Goal: Navigation & Orientation: Find specific page/section

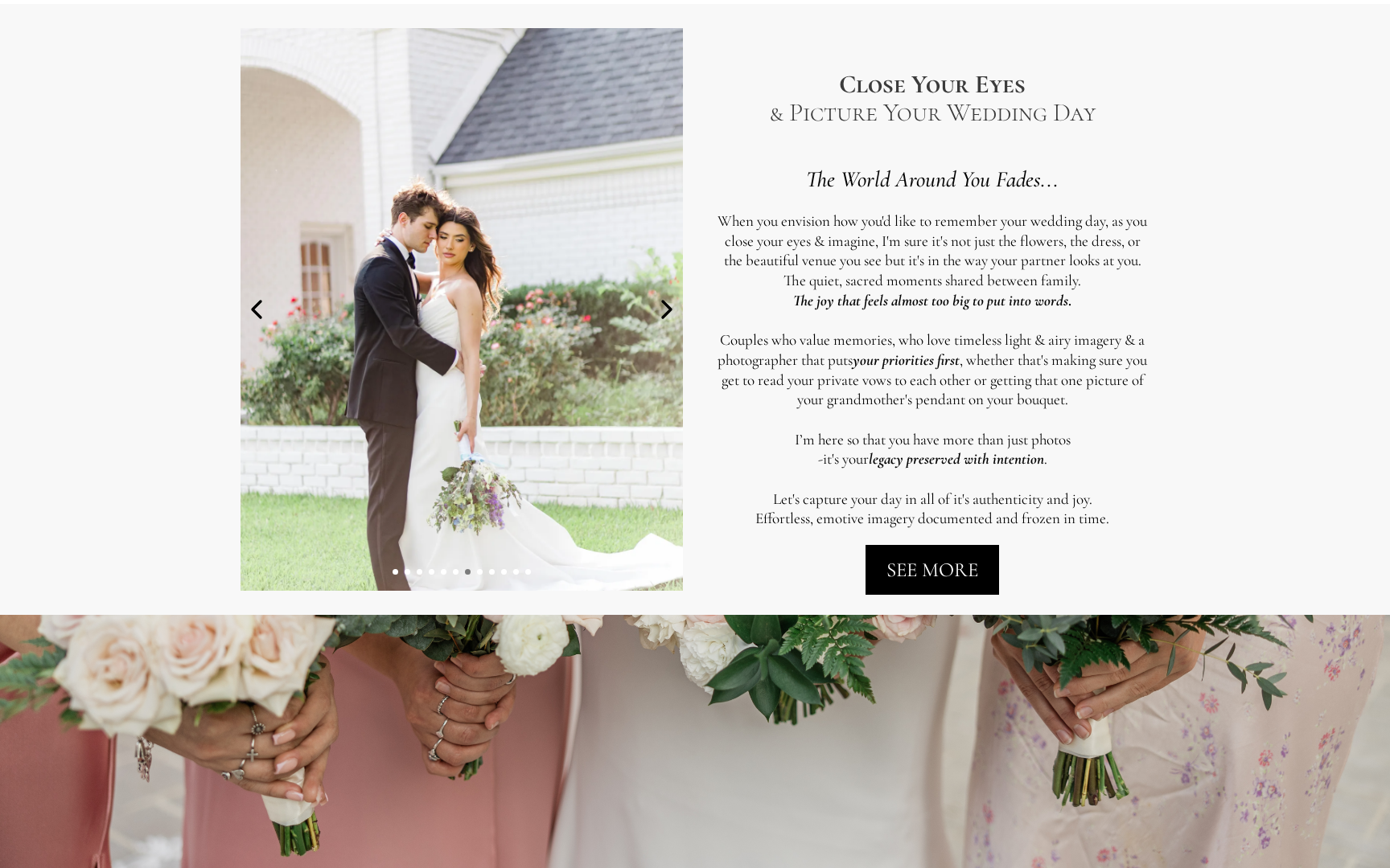
scroll to position [804, 0]
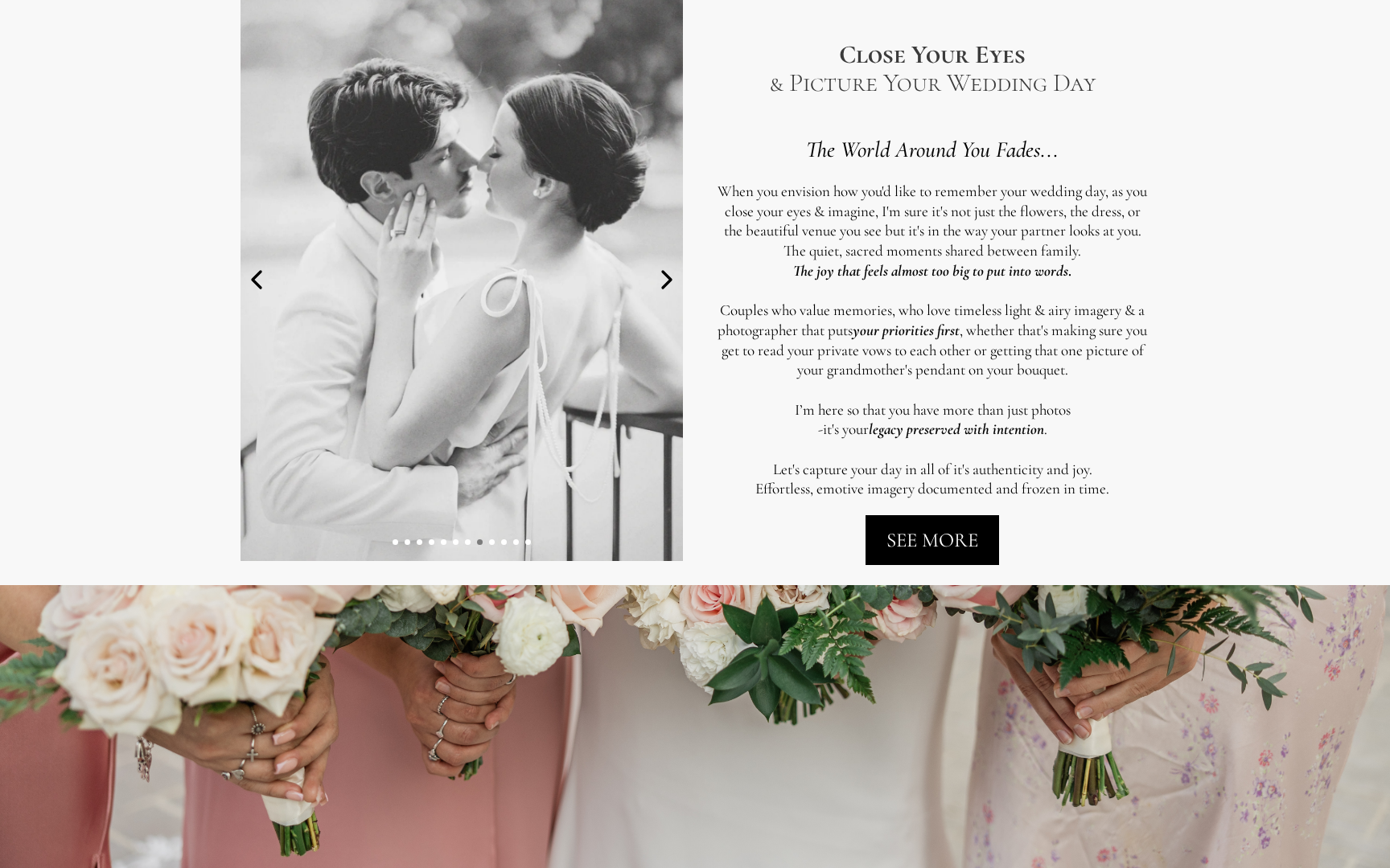
click at [686, 550] on div at bounding box center [461, 280] width 450 height 587
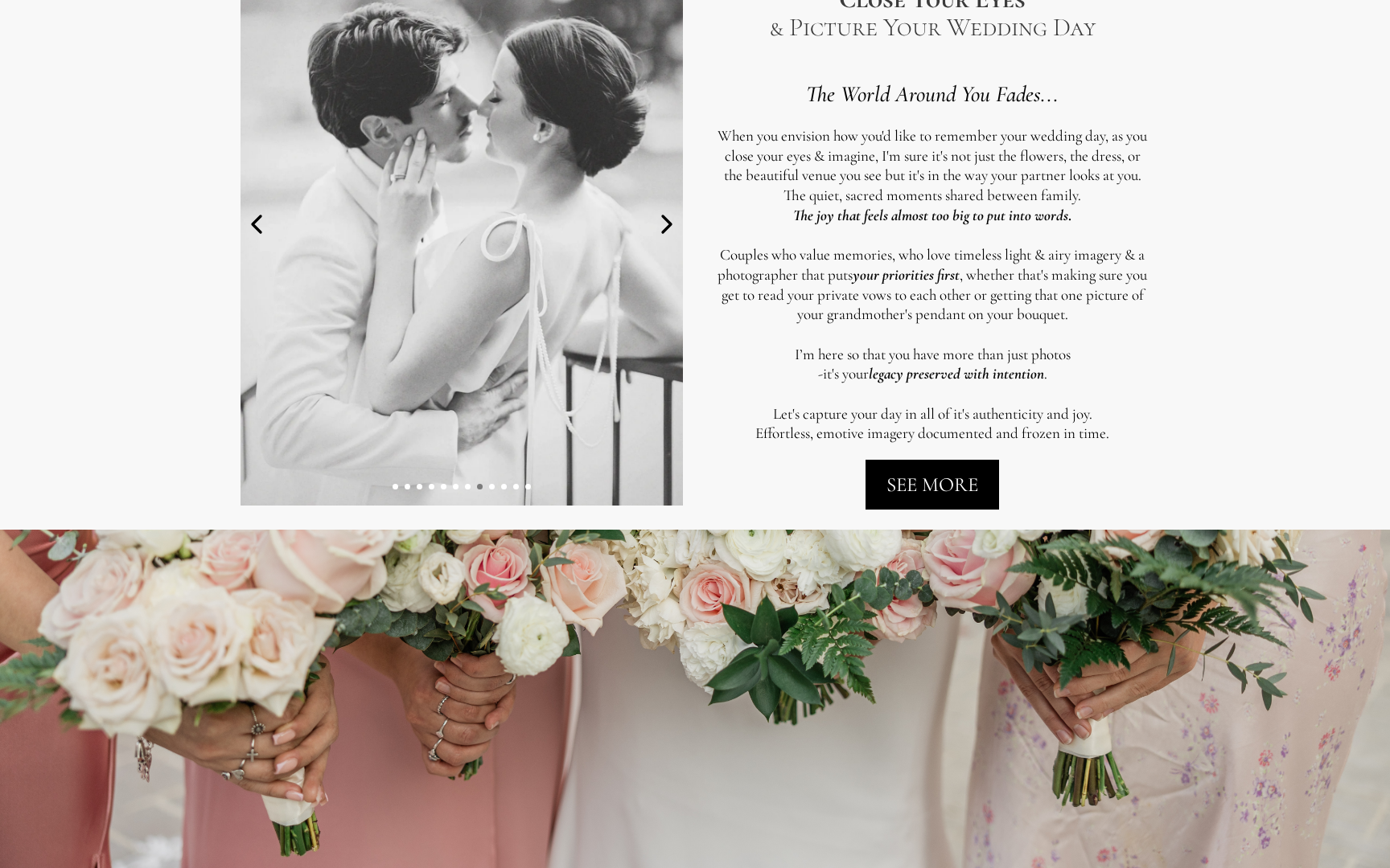
scroll to position [868, 0]
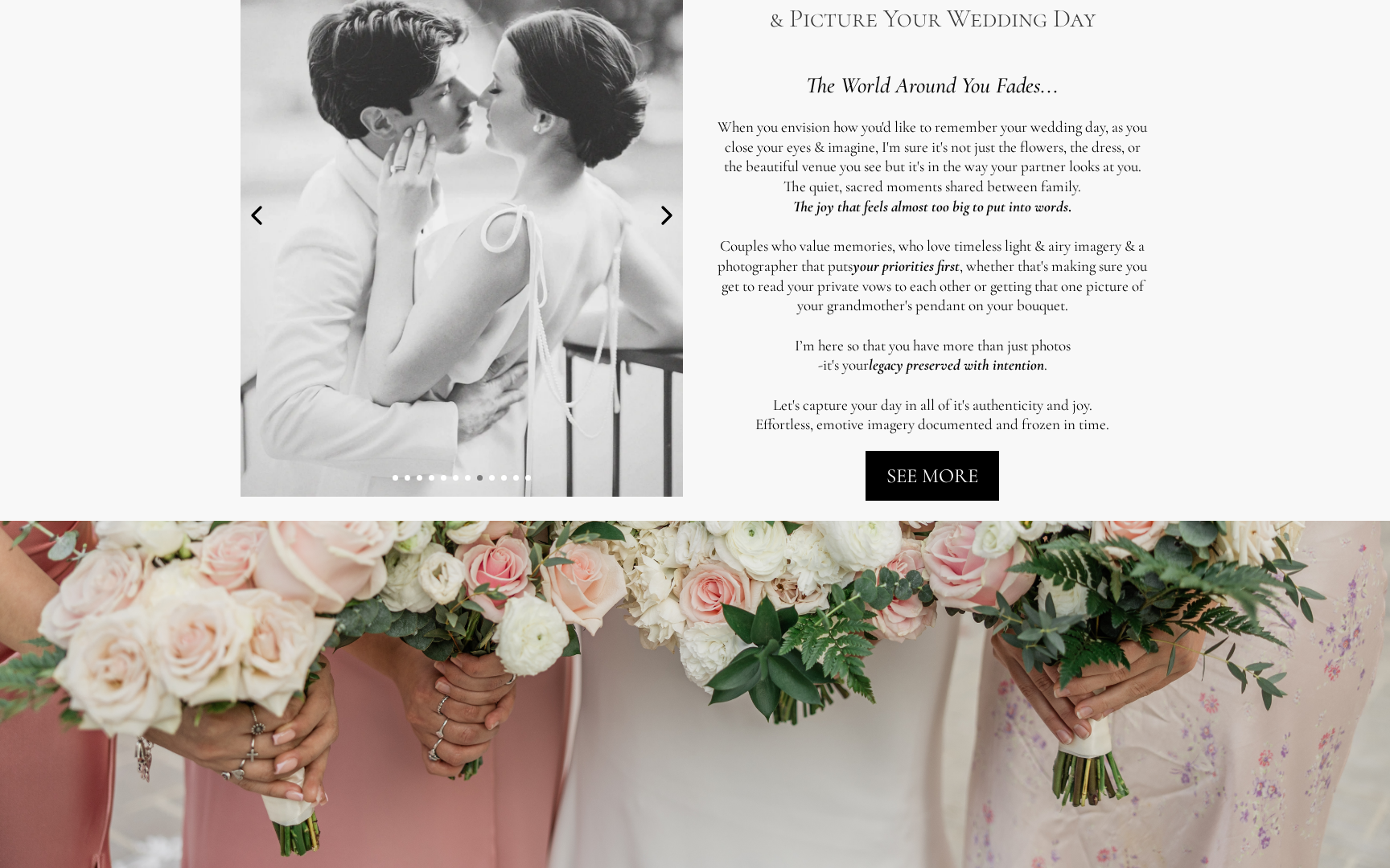
click at [660, 211] on icon at bounding box center [667, 216] width 32 height 32
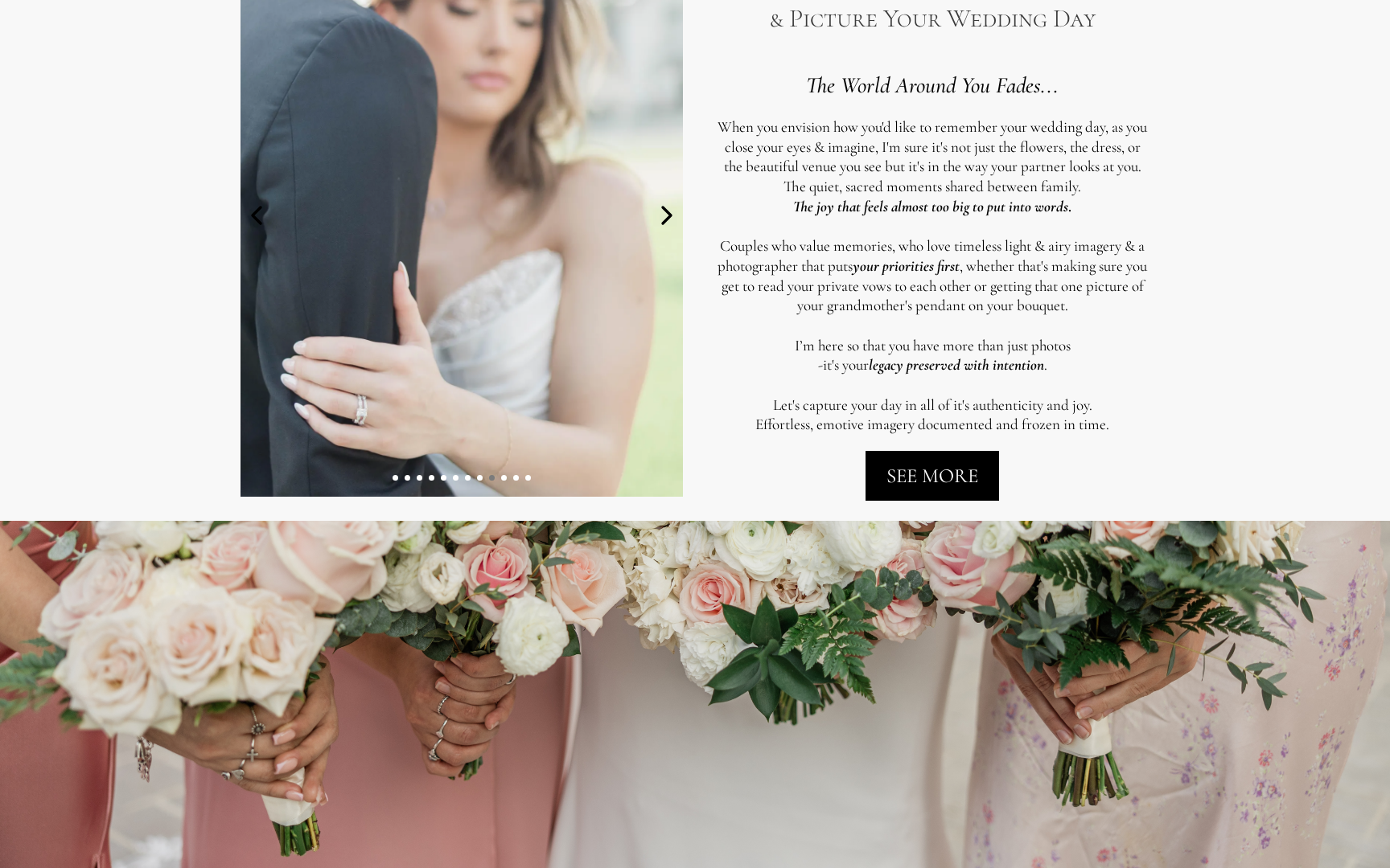
click at [660, 211] on icon at bounding box center [667, 216] width 32 height 32
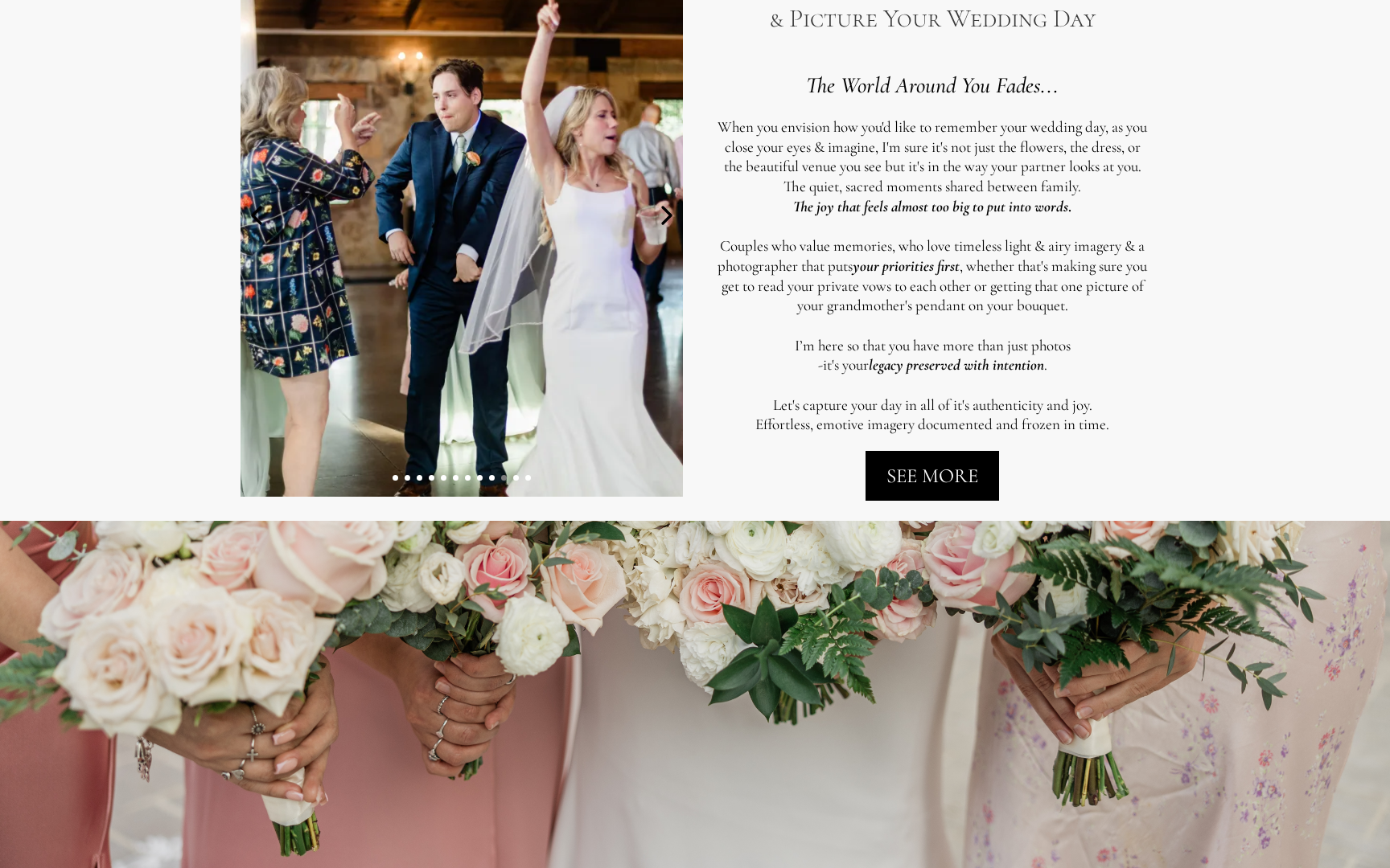
click at [661, 211] on icon at bounding box center [667, 216] width 32 height 32
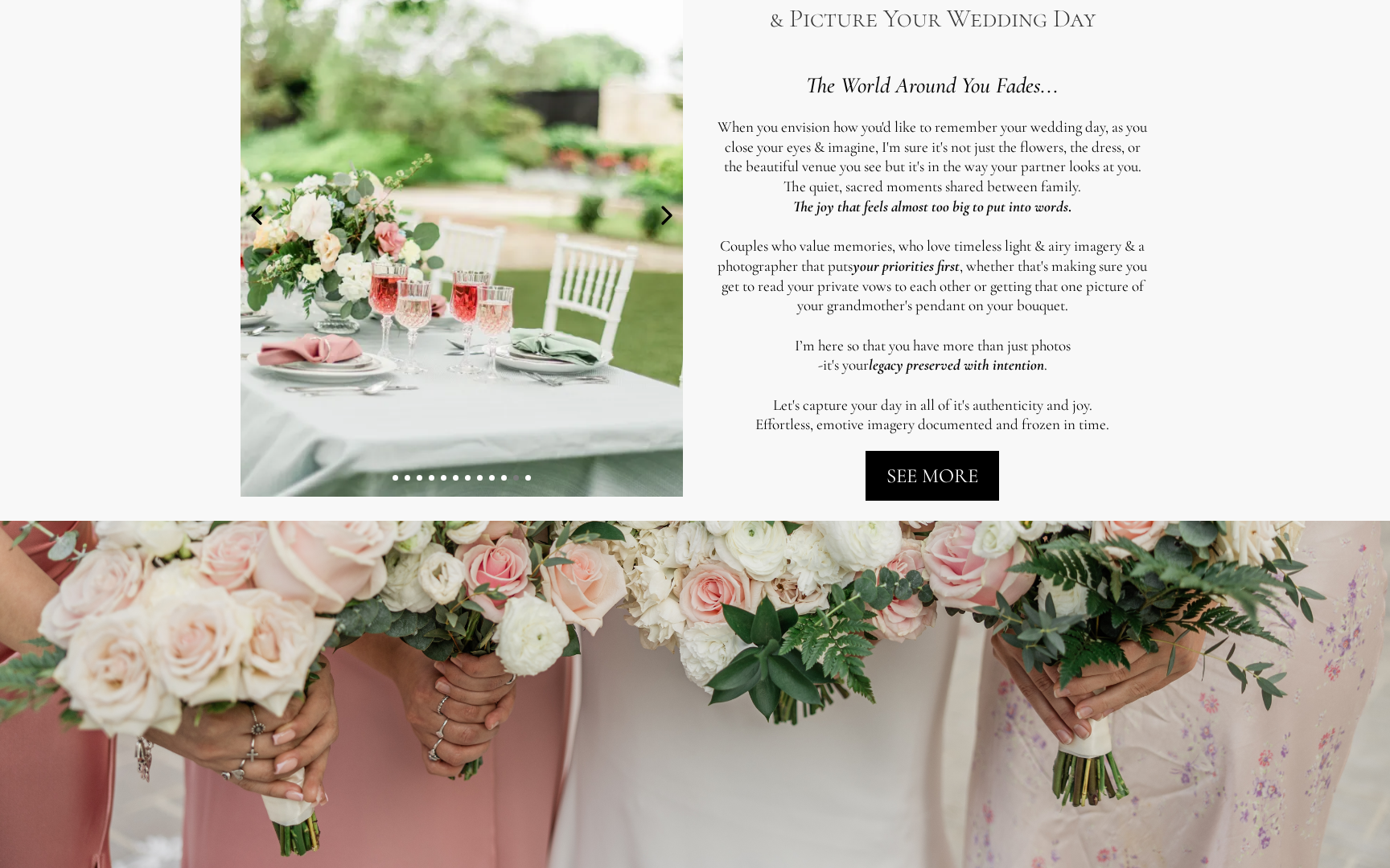
click at [662, 212] on icon at bounding box center [667, 216] width 32 height 32
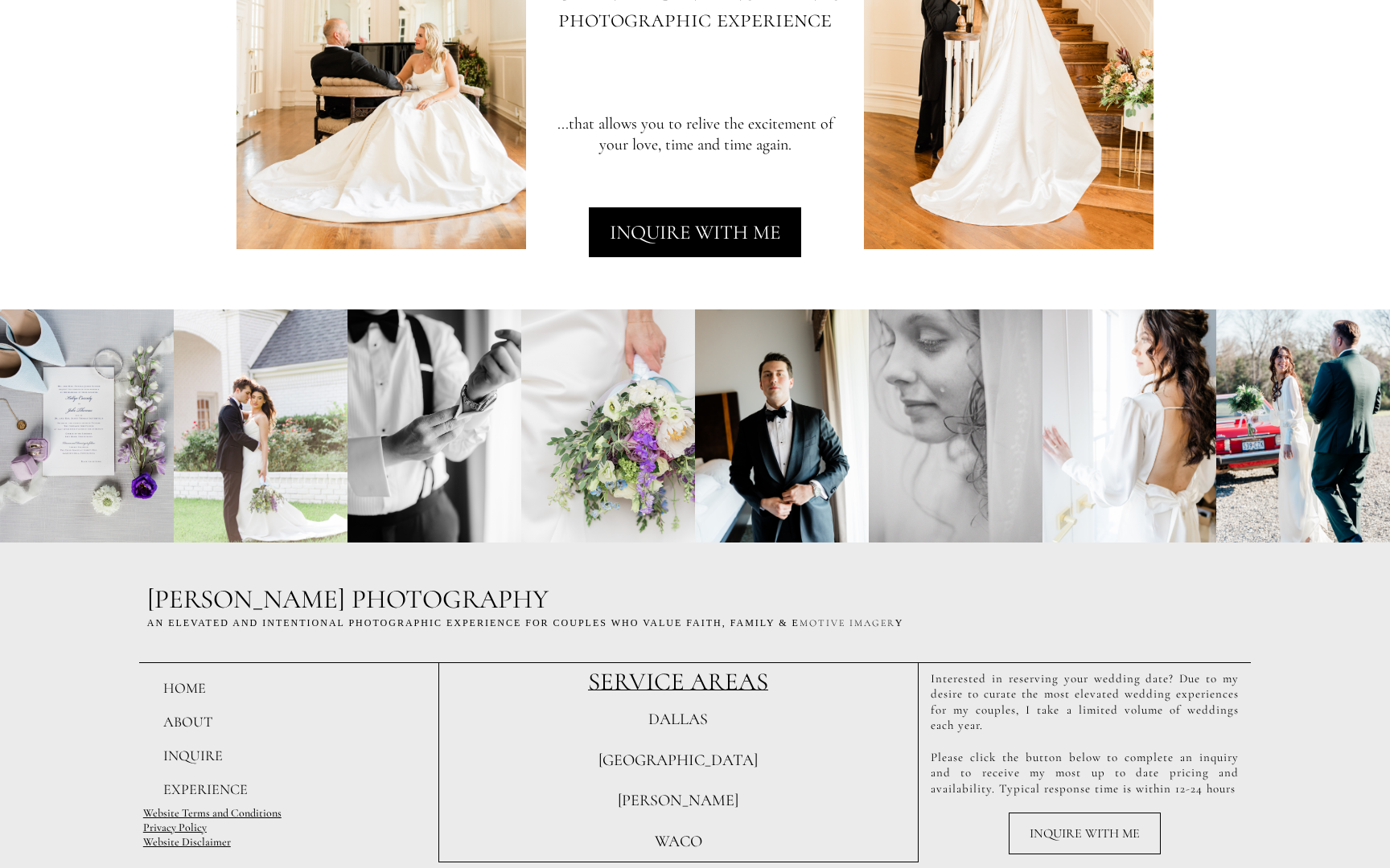
scroll to position [3743, 0]
click at [180, 783] on span "EXPERIENCE" at bounding box center [206, 790] width 85 height 18
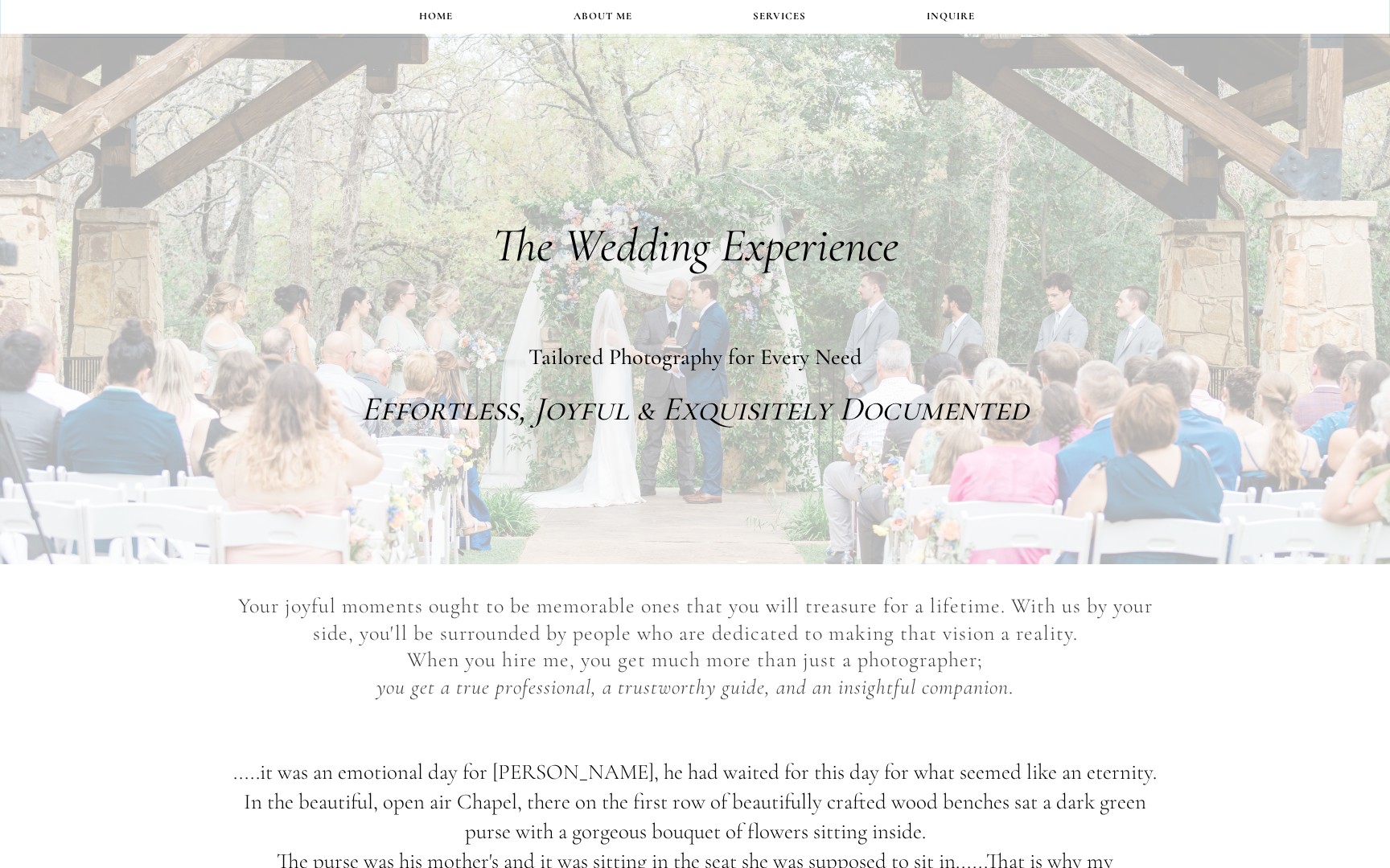
click at [768, 12] on link "Services" at bounding box center [779, 16] width 174 height 31
click at [624, 13] on link "About Me" at bounding box center [603, 16] width 180 height 31
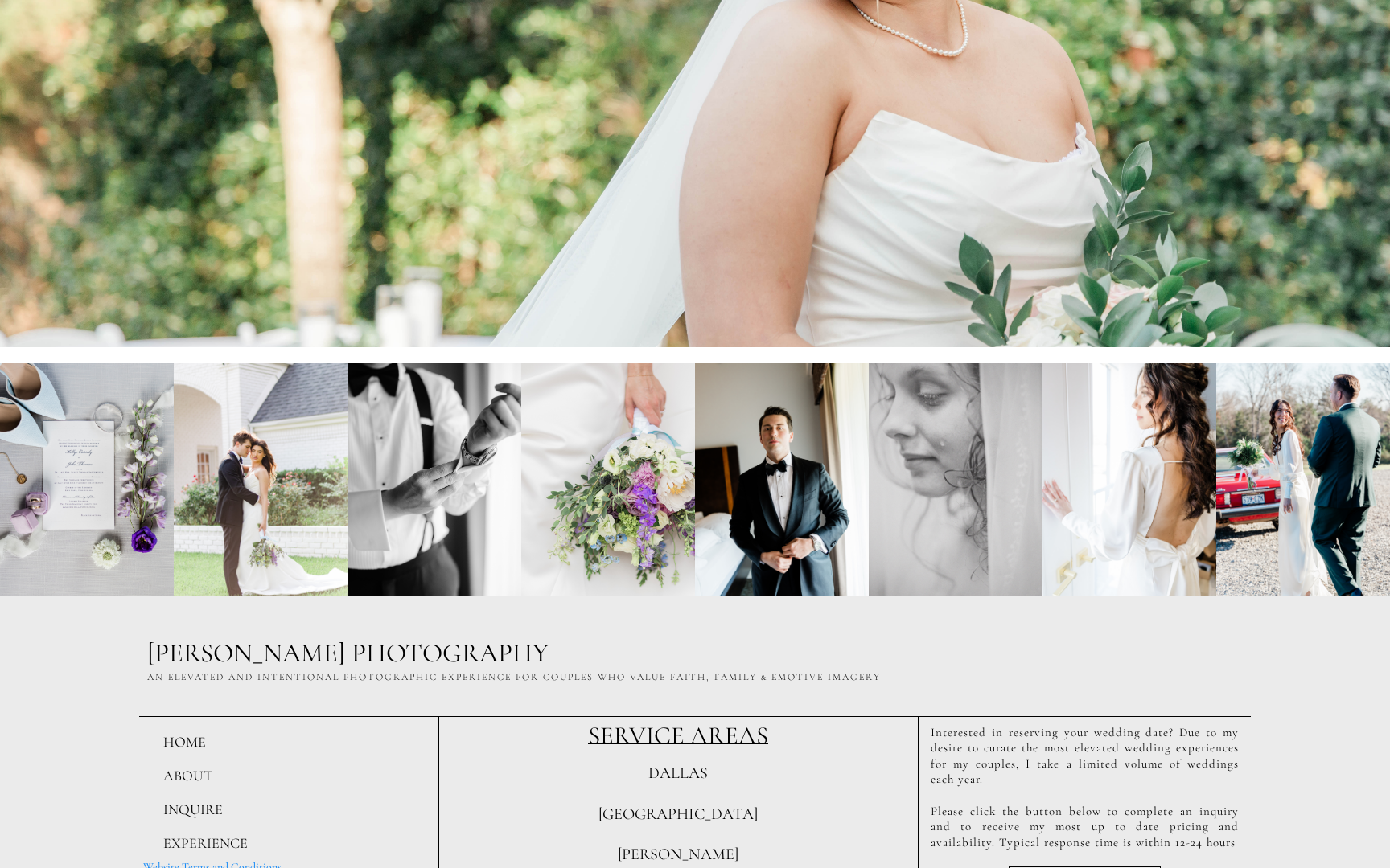
scroll to position [4461, 0]
click at [653, 806] on span "[GEOGRAPHIC_DATA]" at bounding box center [678, 815] width 159 height 19
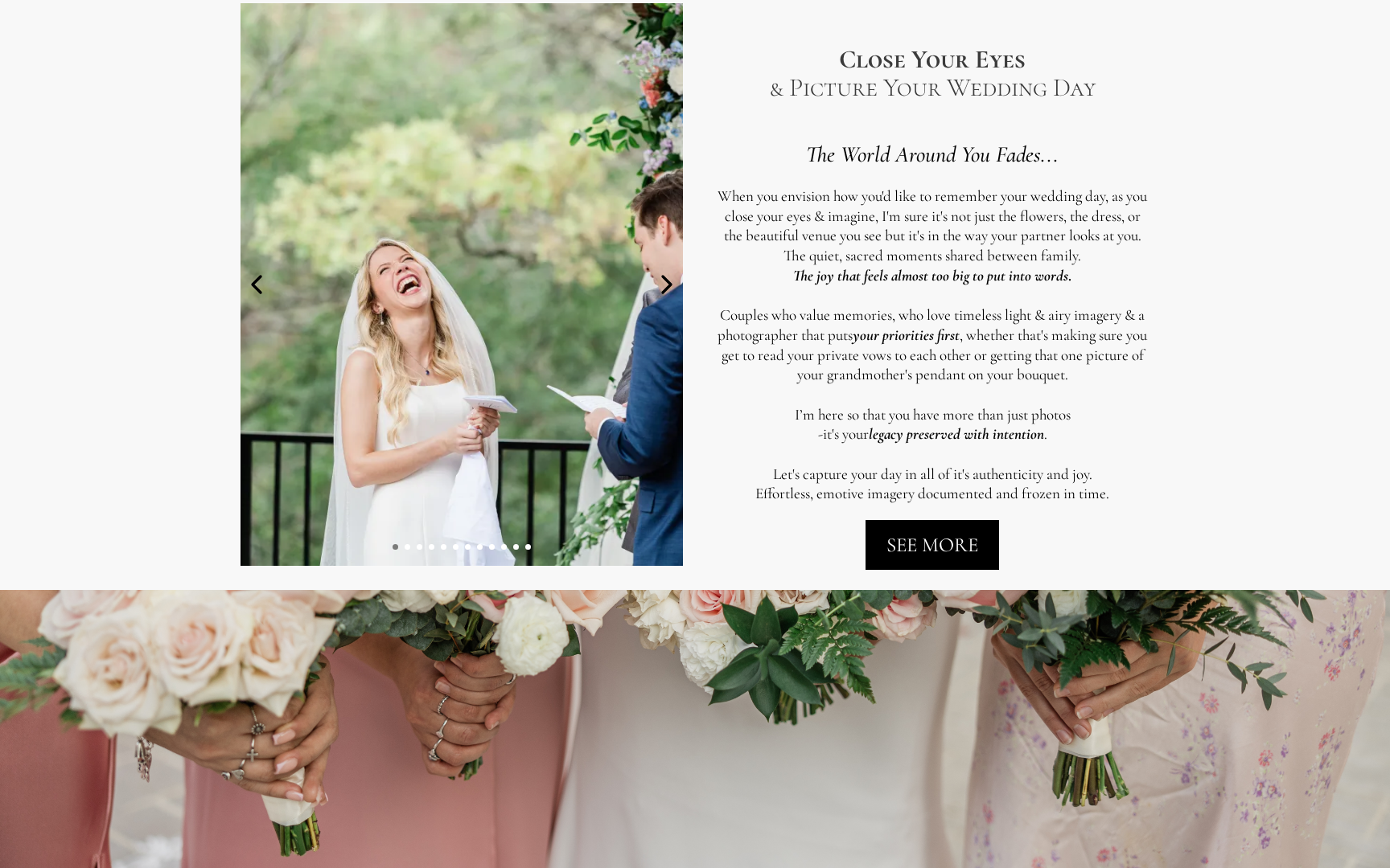
scroll to position [792, 0]
click at [664, 284] on icon at bounding box center [667, 283] width 32 height 32
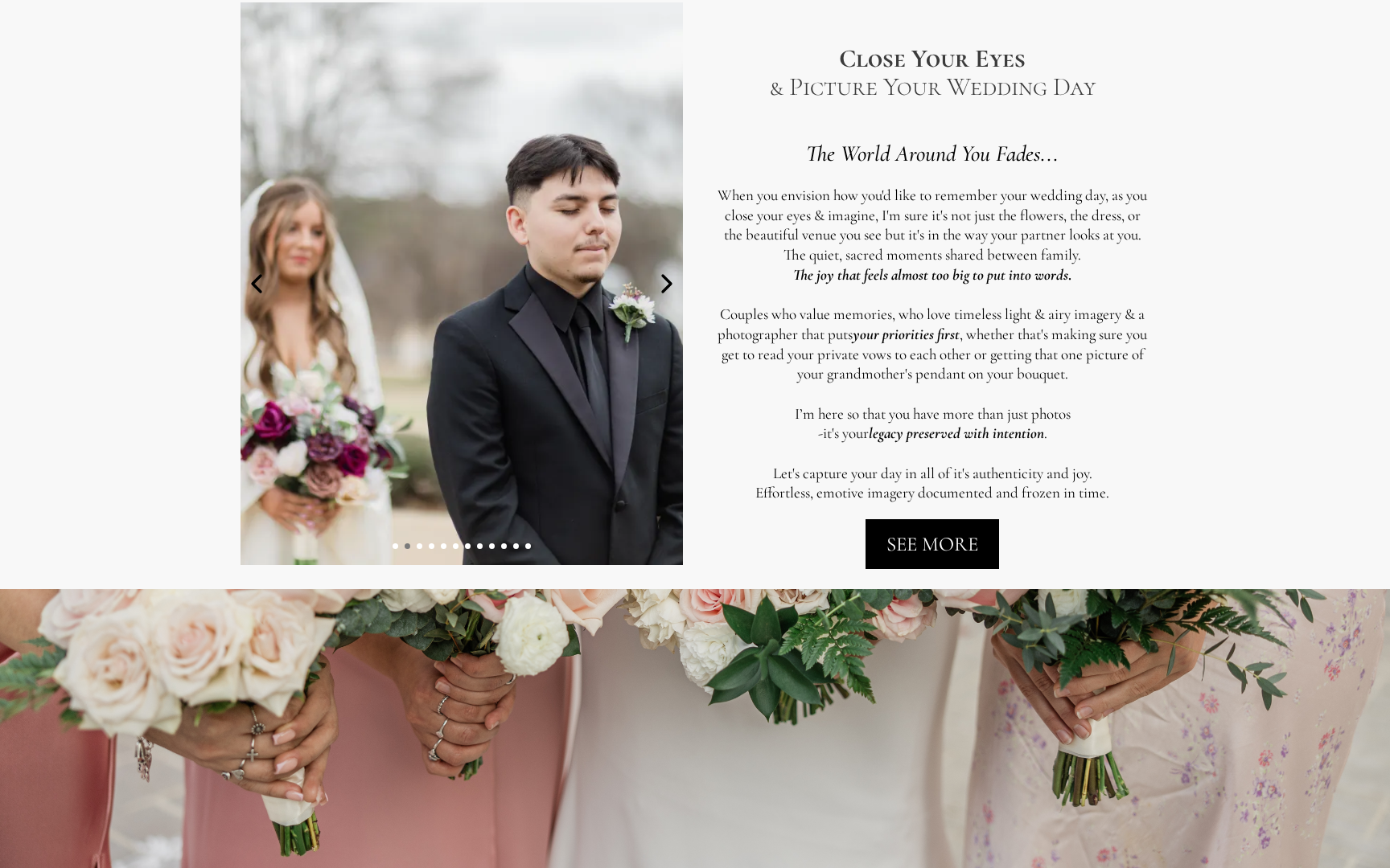
click at [664, 290] on icon at bounding box center [667, 283] width 8 height 16
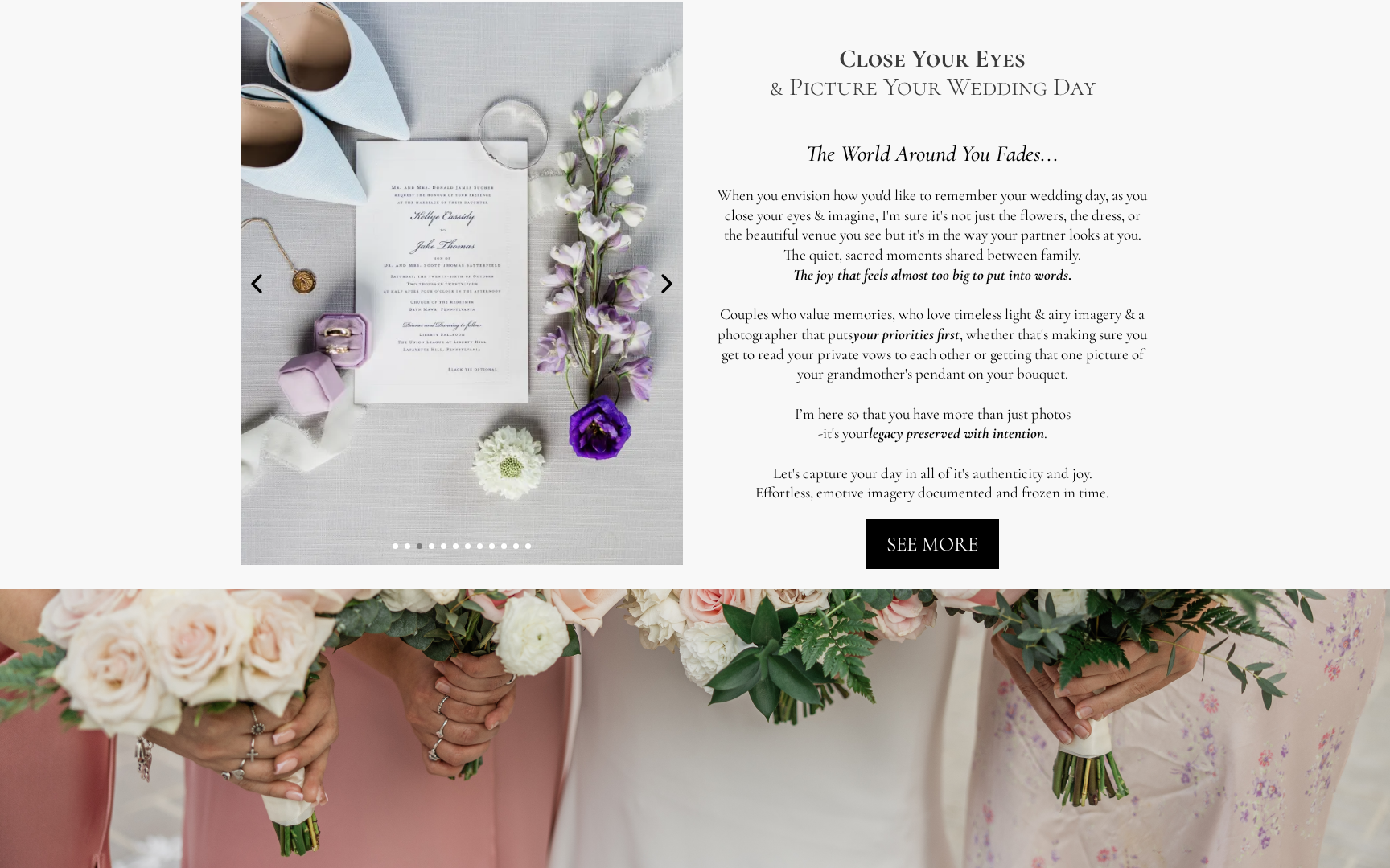
click at [665, 292] on icon at bounding box center [667, 283] width 32 height 32
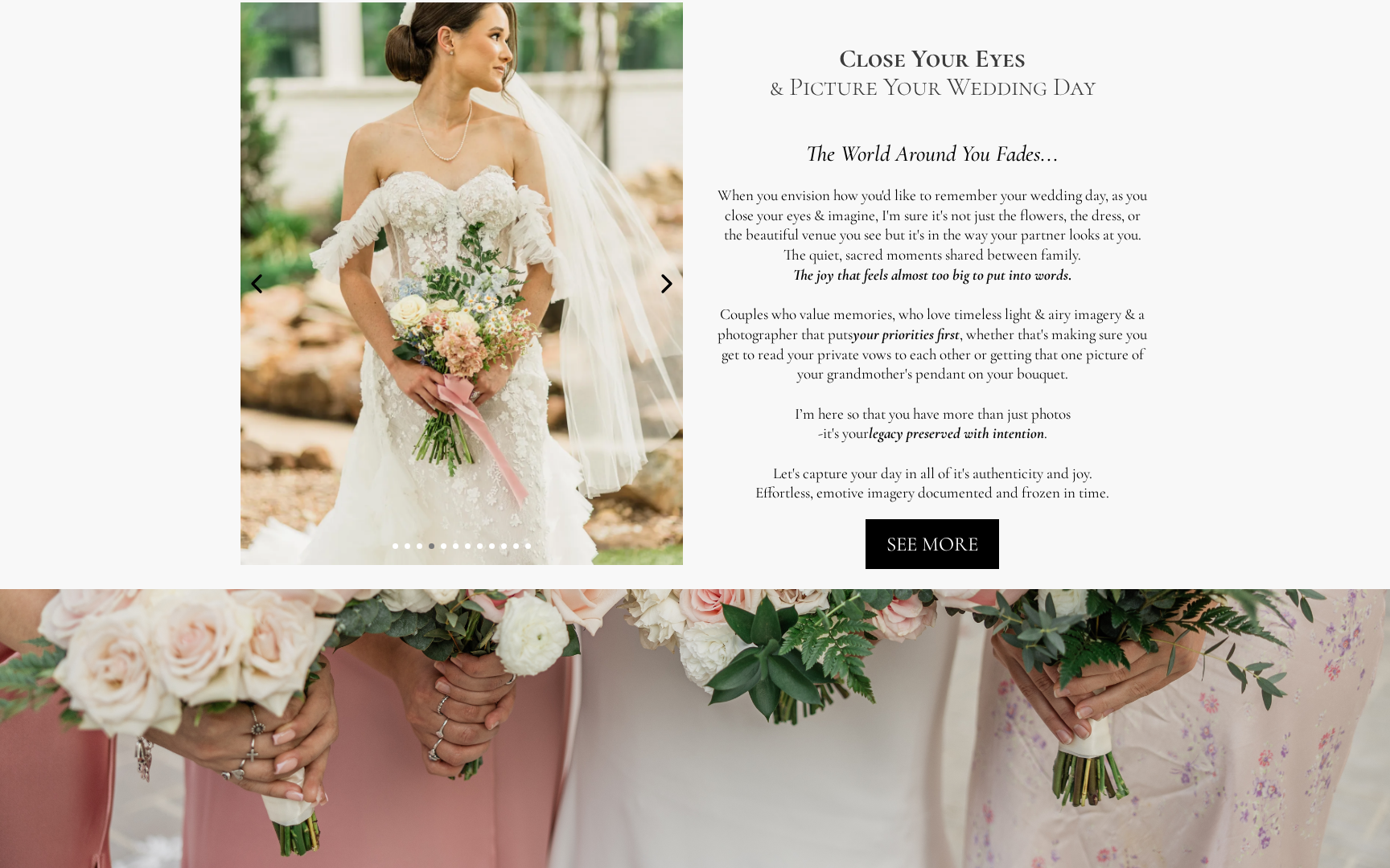
click at [666, 295] on icon at bounding box center [667, 283] width 32 height 32
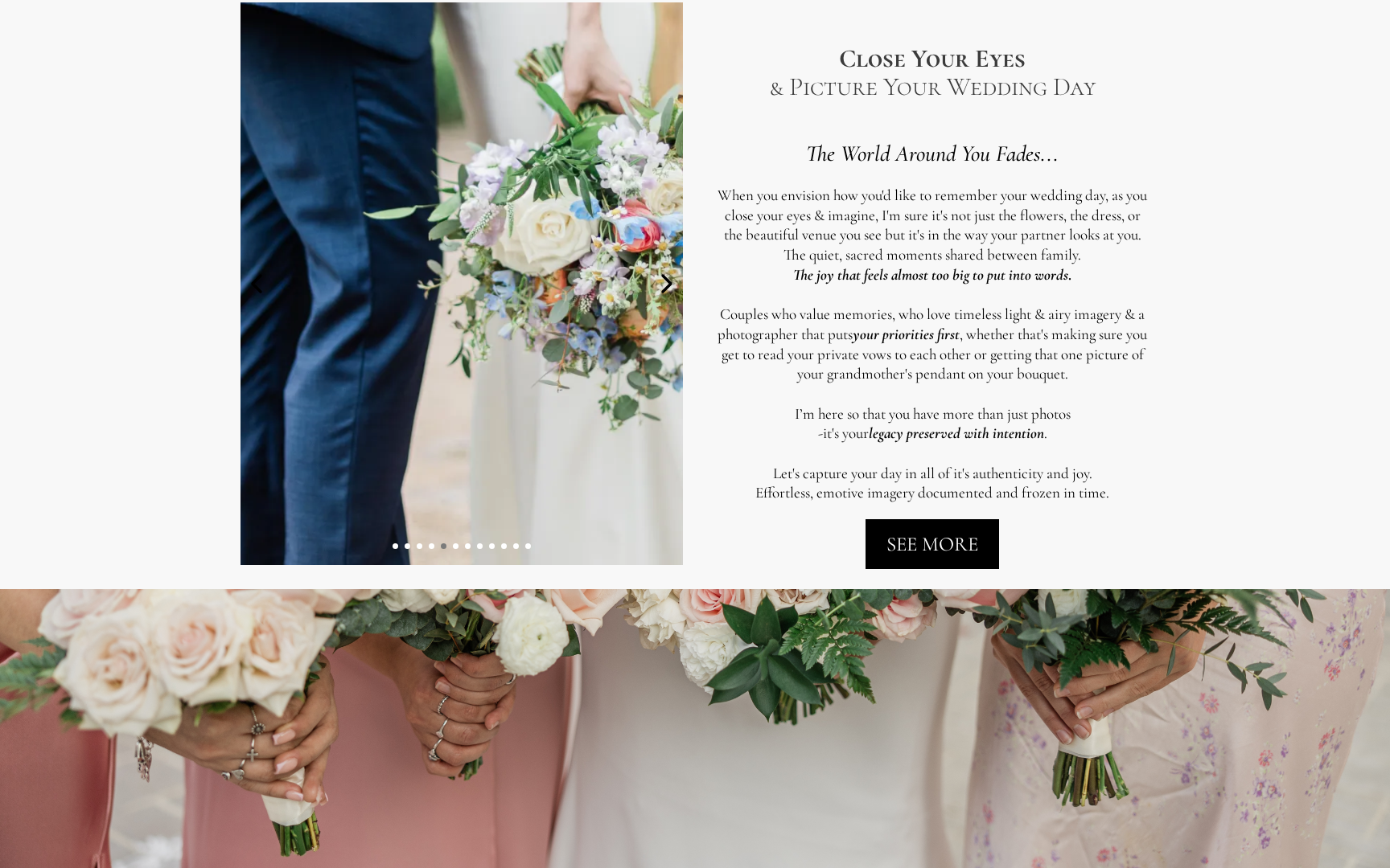
click at [668, 297] on icon at bounding box center [667, 283] width 32 height 32
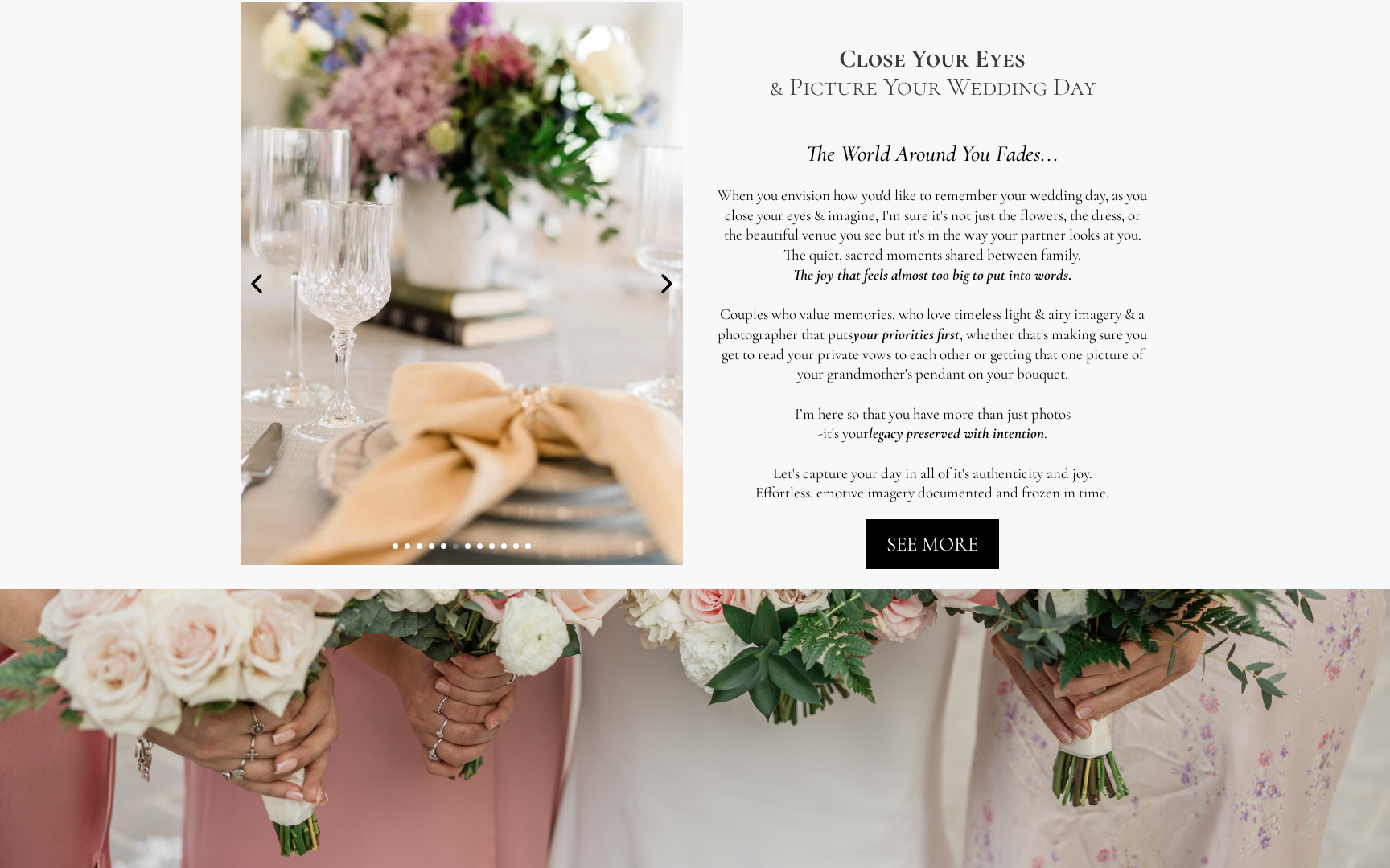
click at [669, 299] on img at bounding box center [461, 283] width 442 height 563
click at [663, 286] on icon at bounding box center [667, 283] width 32 height 32
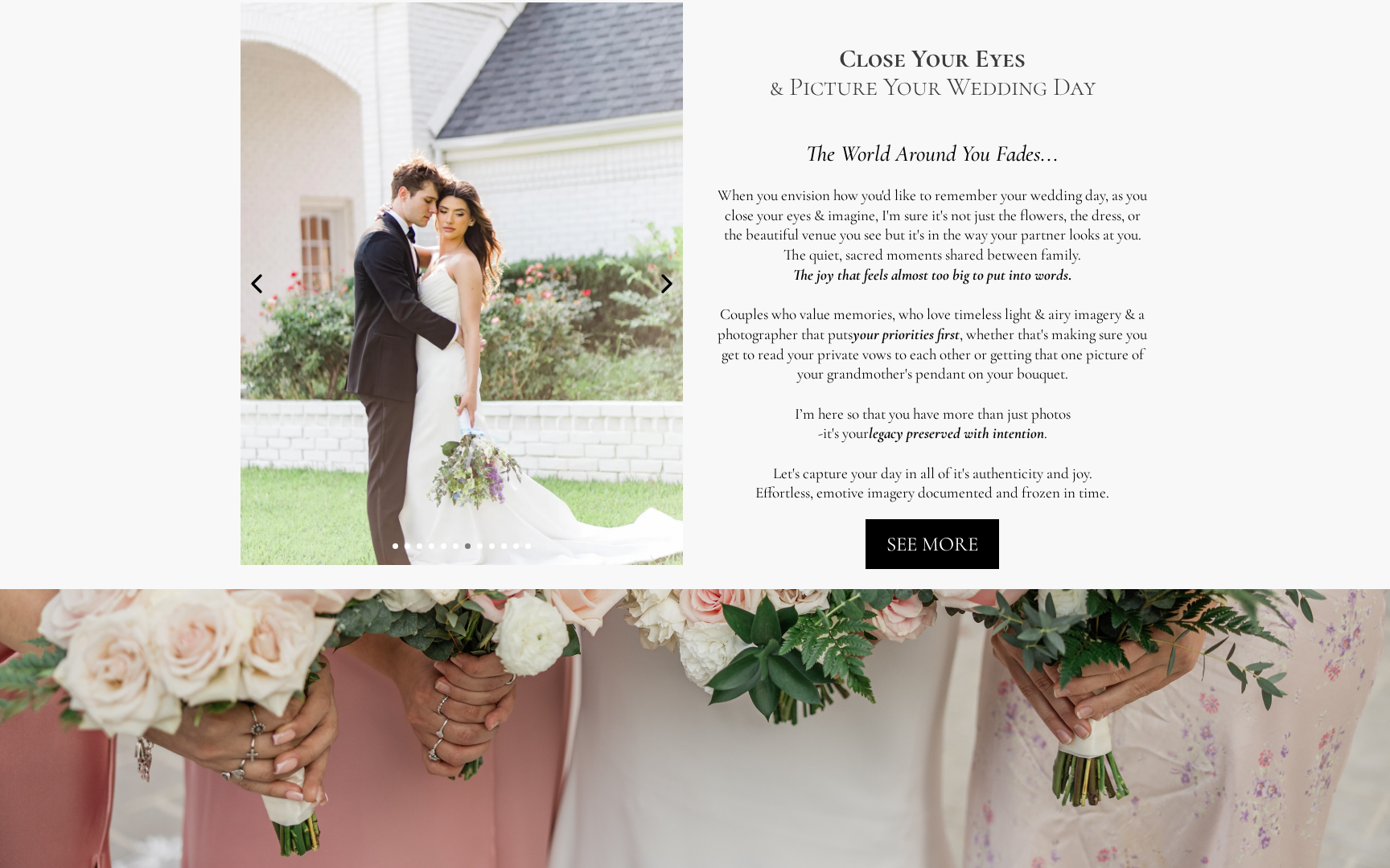
click at [665, 289] on icon at bounding box center [667, 283] width 8 height 16
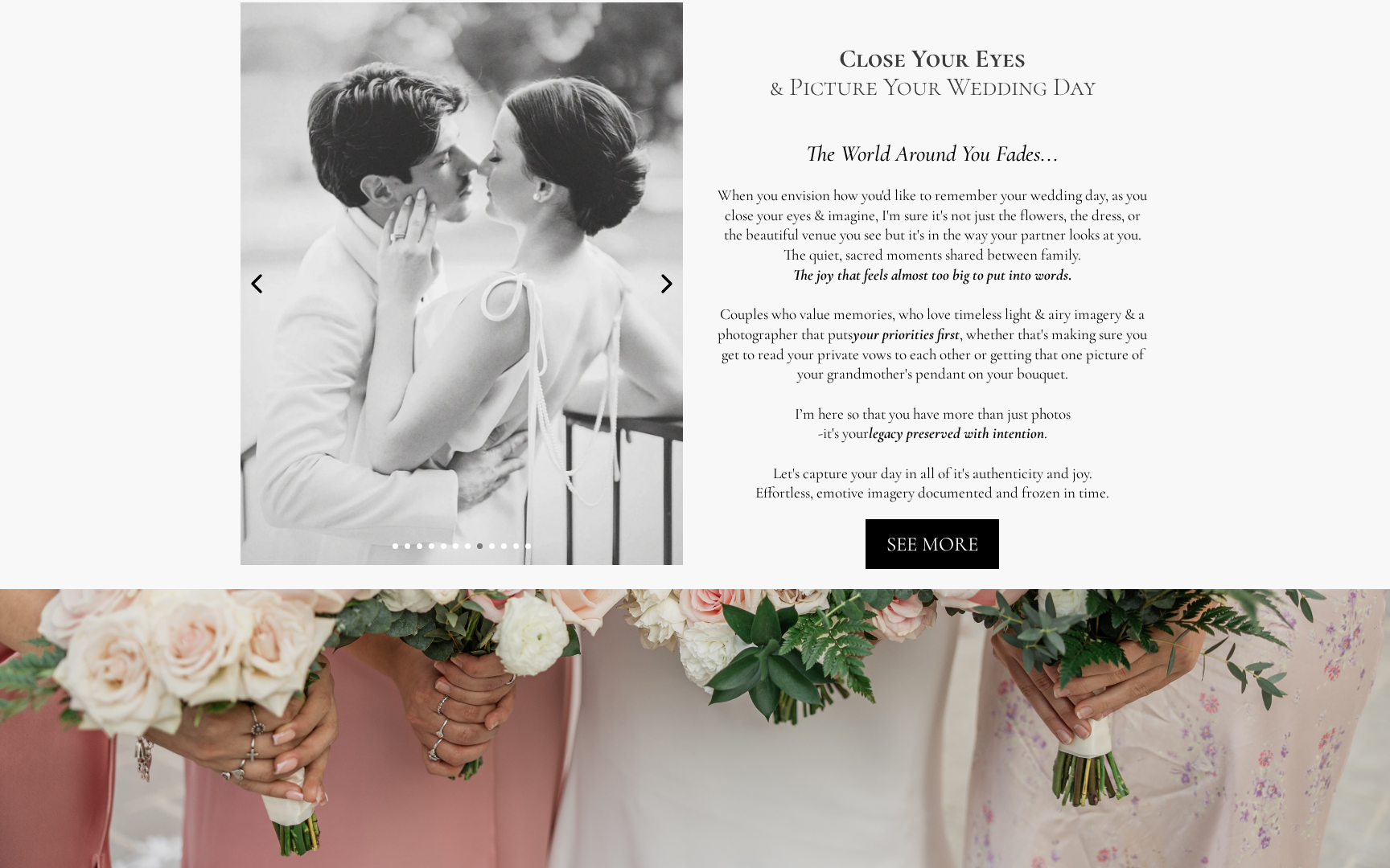
click at [666, 290] on icon at bounding box center [667, 283] width 32 height 32
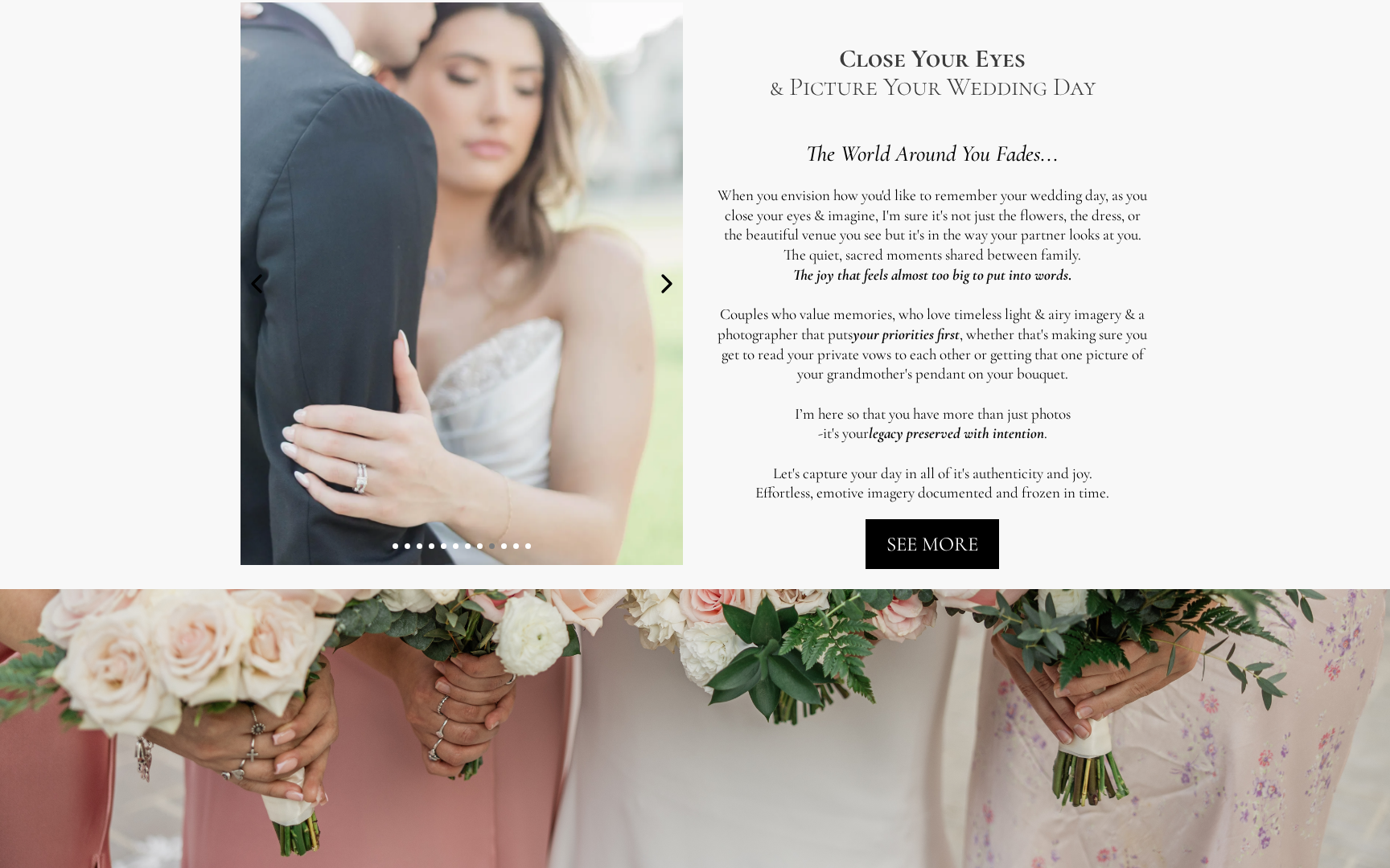
click at [668, 293] on icon at bounding box center [667, 283] width 32 height 32
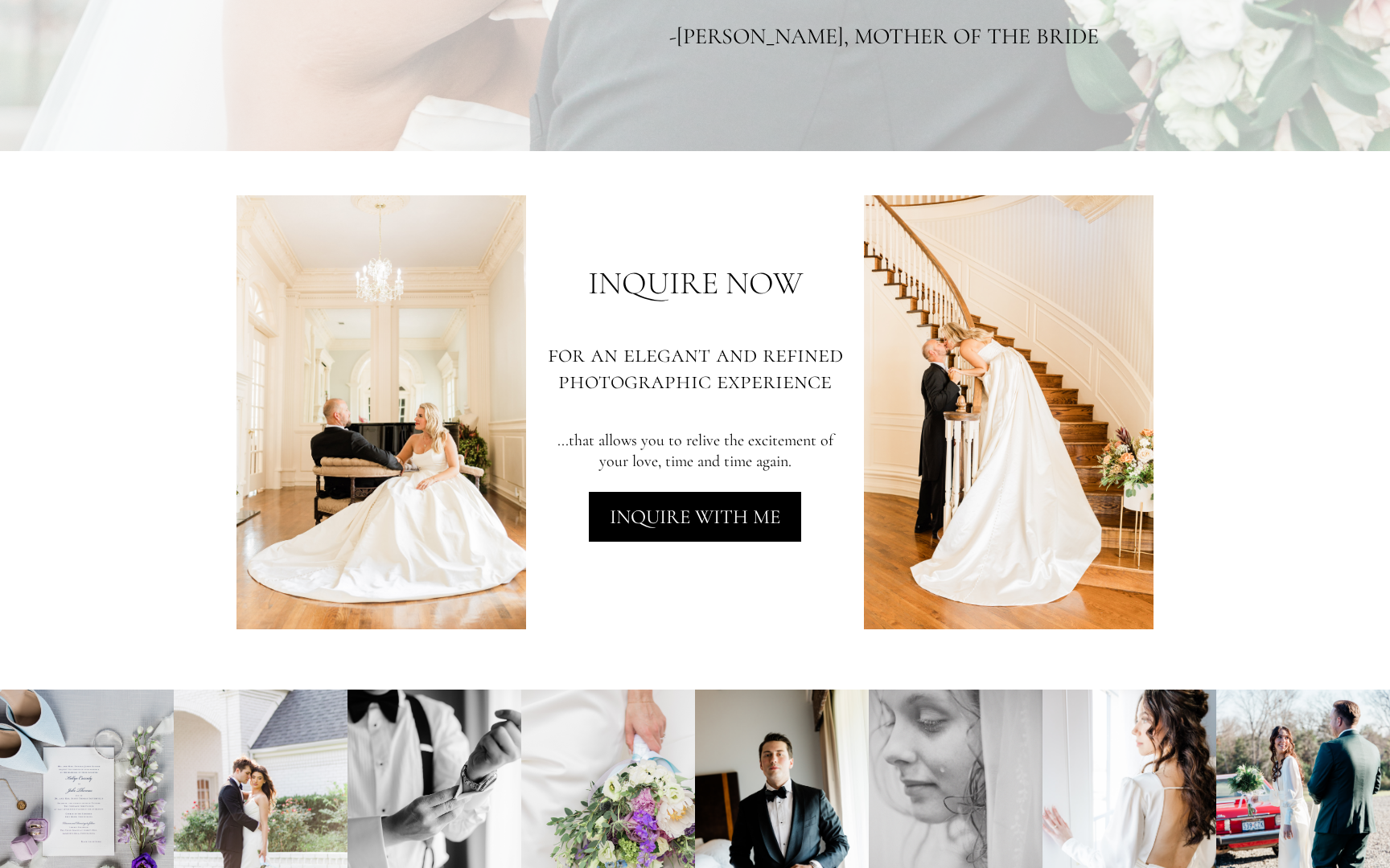
scroll to position [2958, 0]
